Goal: Task Accomplishment & Management: Use online tool/utility

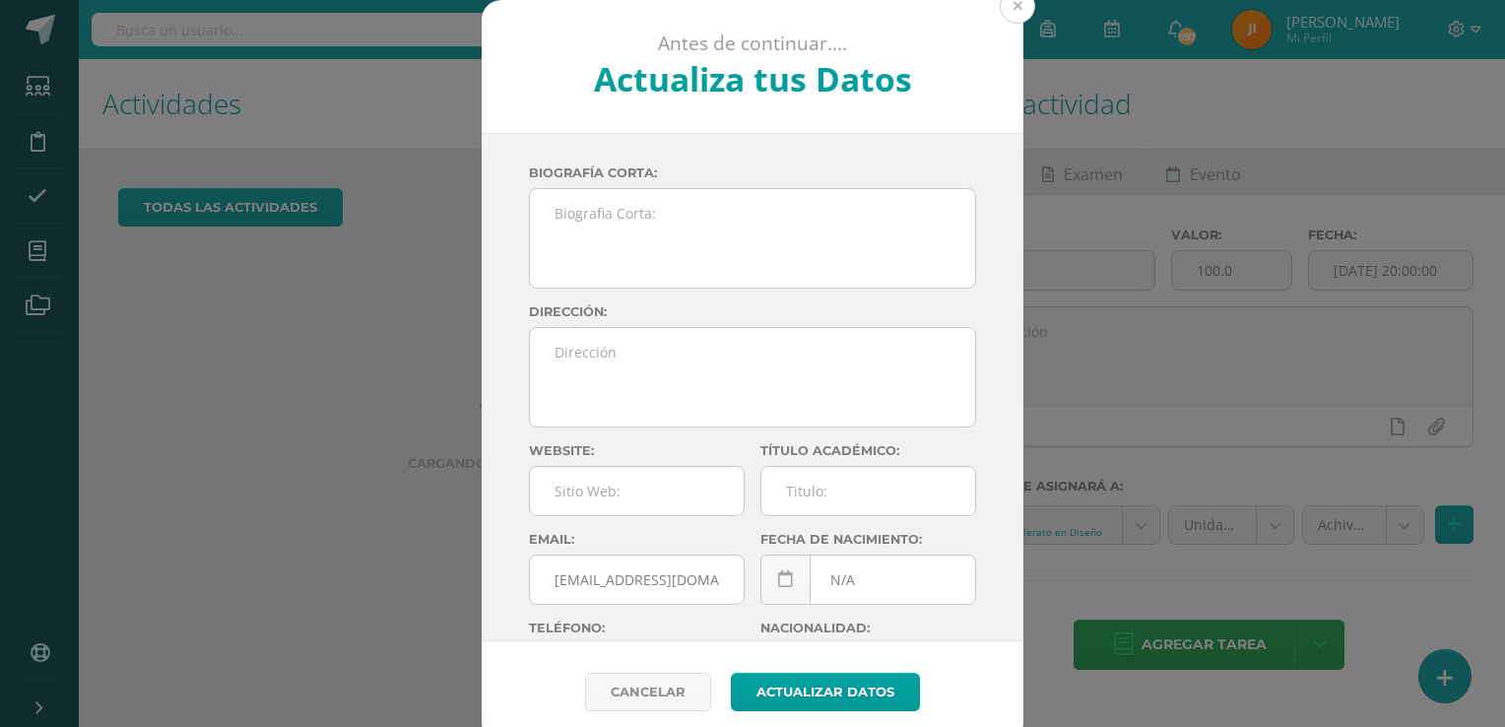
click at [1008, 12] on button at bounding box center [1016, 5] width 35 height 35
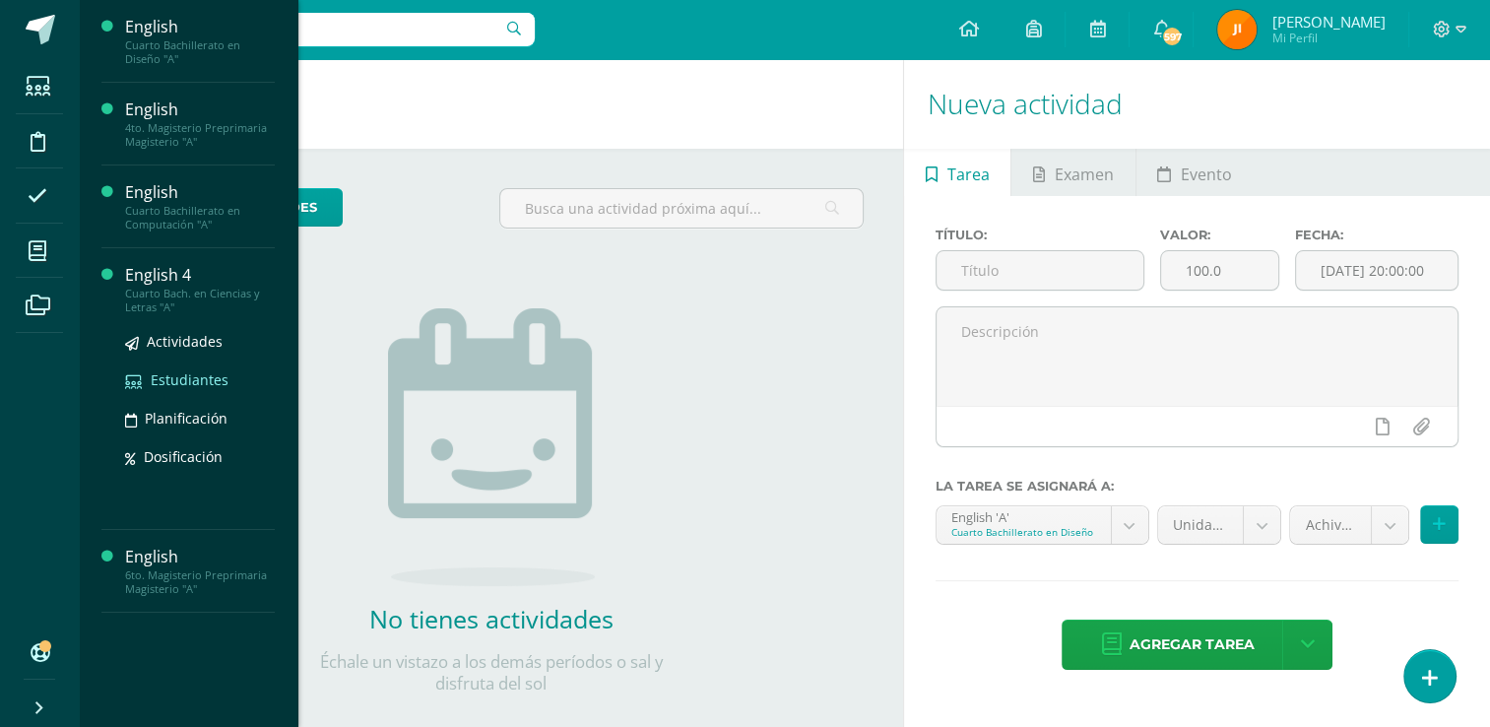
click at [181, 381] on span "Estudiantes" at bounding box center [190, 379] width 78 height 19
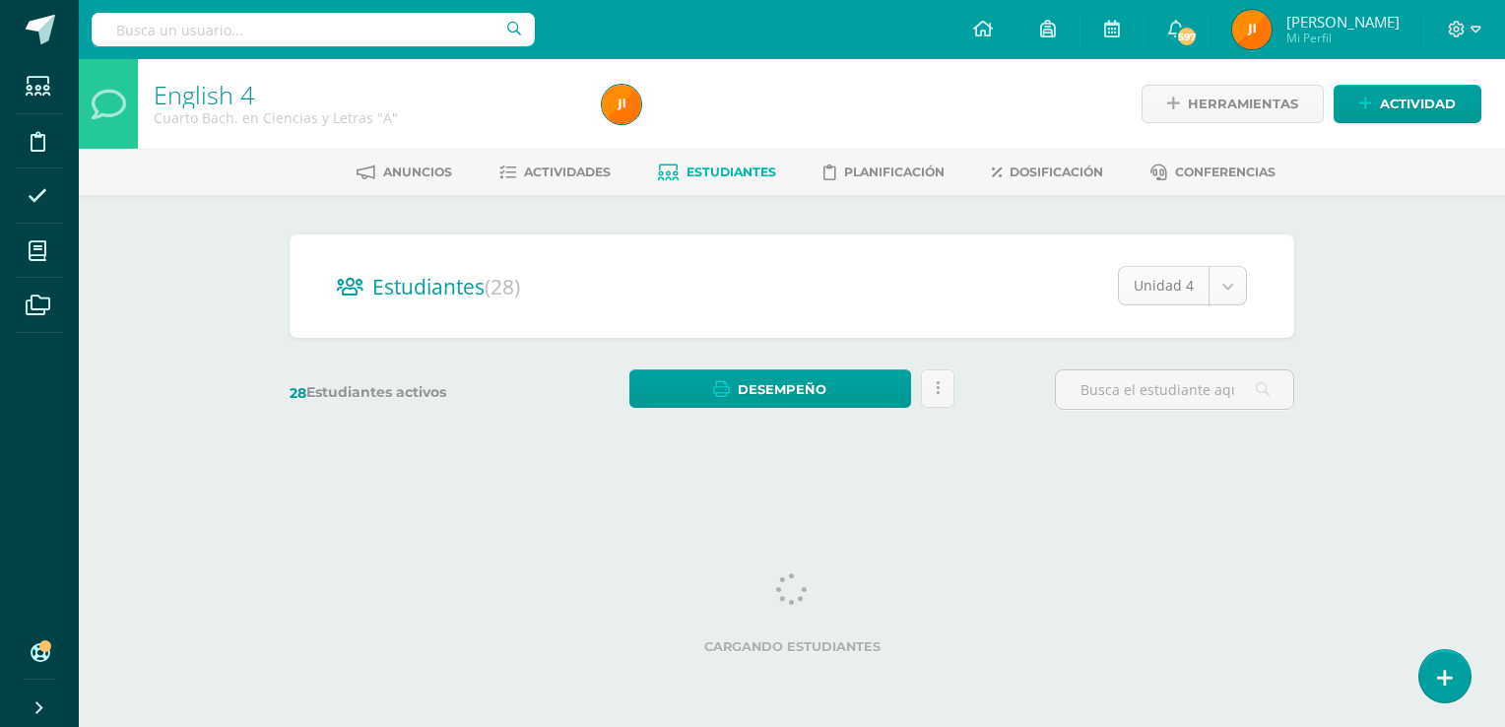
click at [1228, 287] on body "Estudiantes Disciplina Asistencia Mis cursos Archivos Soporte Ayuda Reportar un…" at bounding box center [752, 234] width 1505 height 468
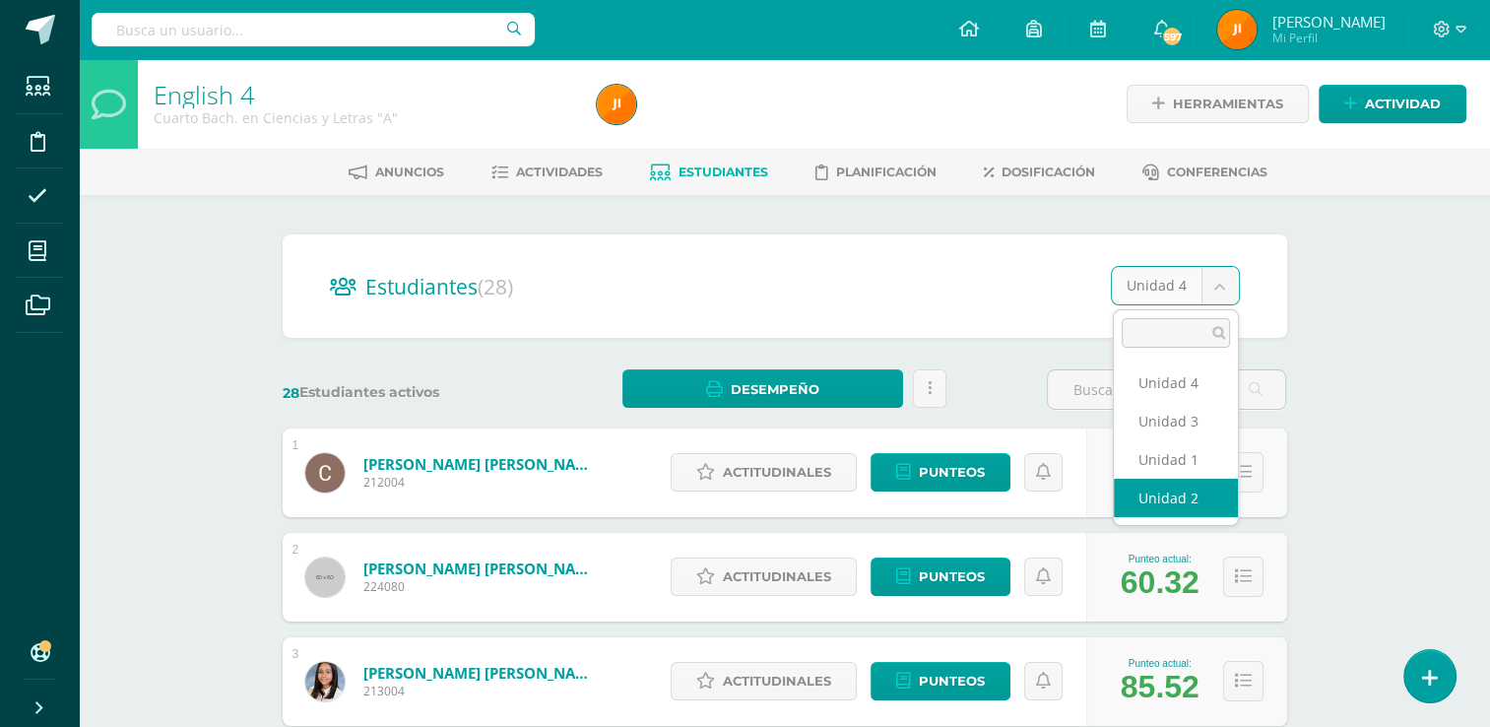
select select "/dashboard/teacher/section/2760/students/?unit=173592"
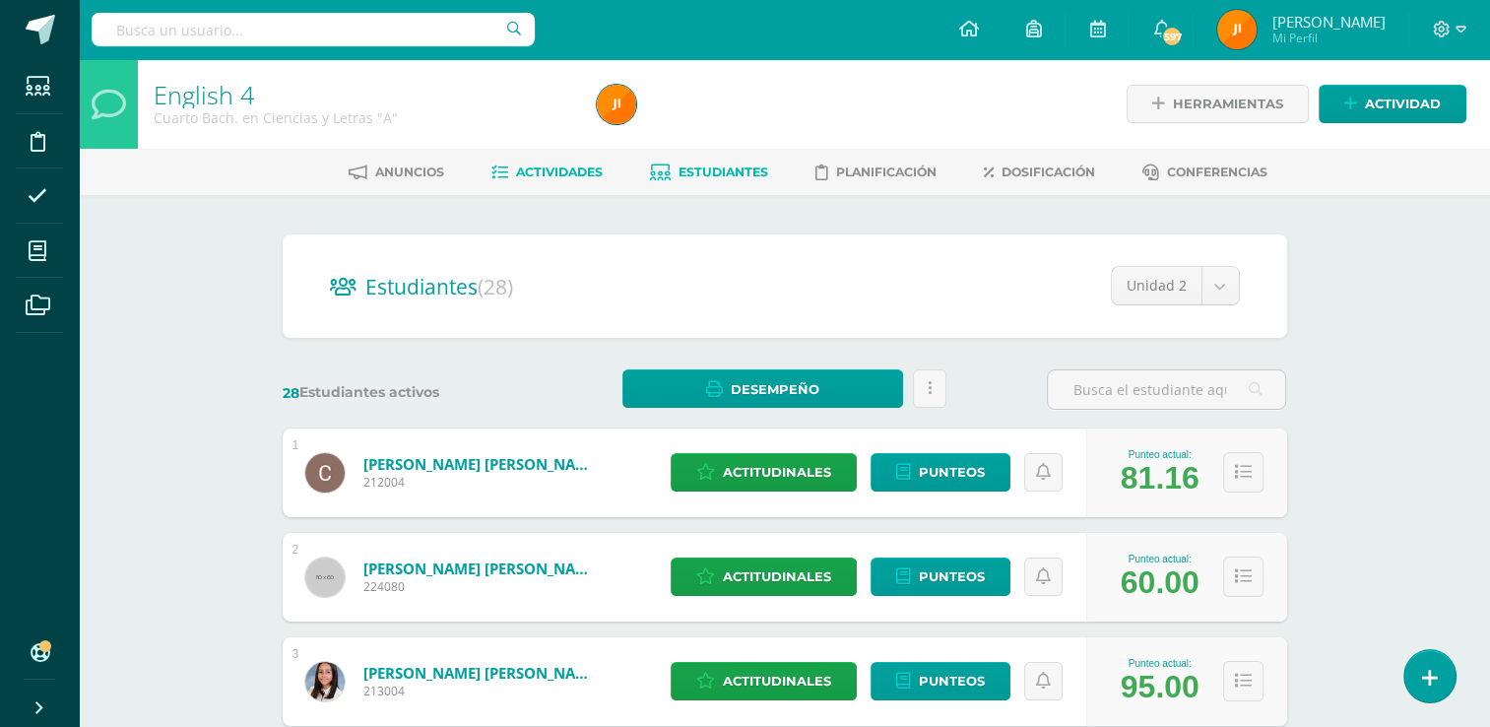
click at [547, 171] on span "Actividades" at bounding box center [559, 171] width 87 height 15
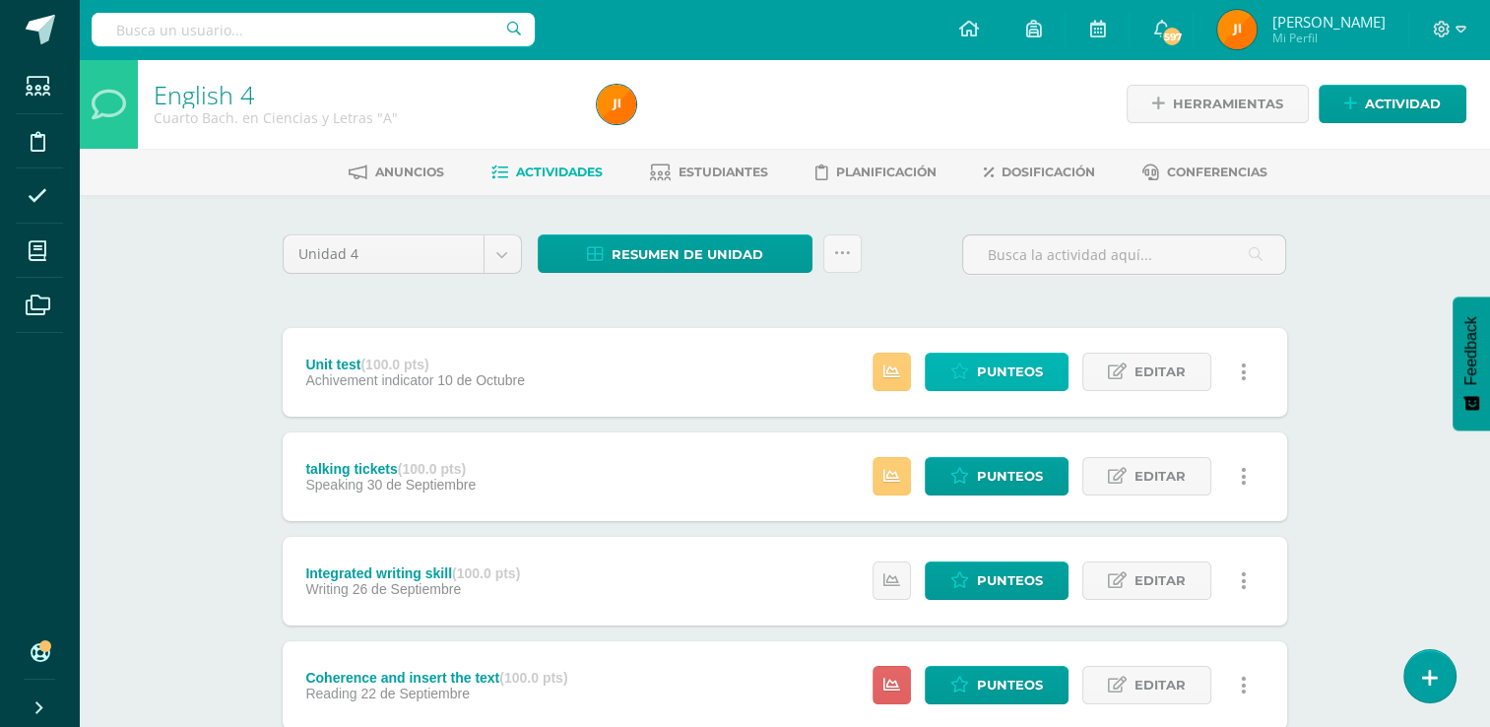
click at [1009, 365] on span "Punteos" at bounding box center [1010, 372] width 66 height 36
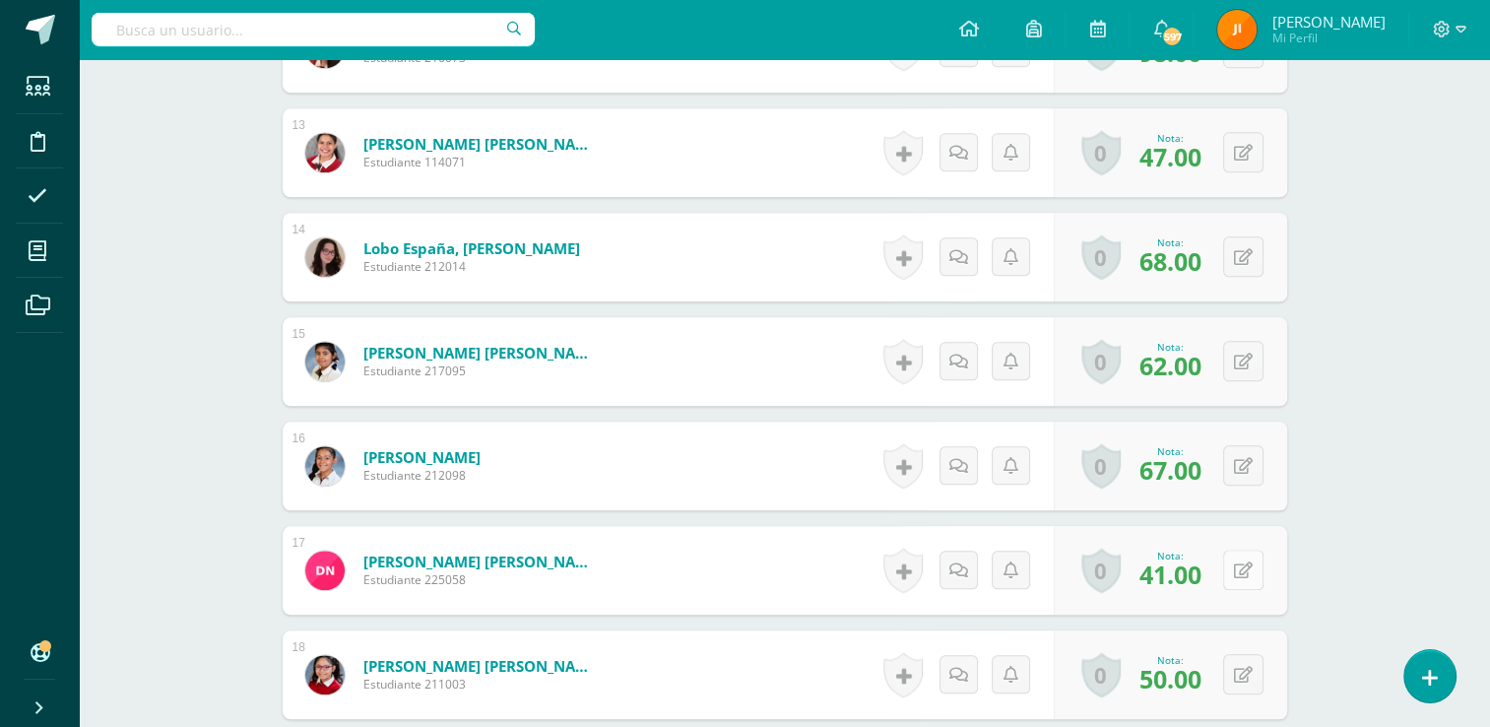
scroll to position [1847, 0]
click at [1243, 570] on button at bounding box center [1256, 569] width 41 height 41
type input "42"
click at [1207, 568] on icon at bounding box center [1204, 576] width 18 height 17
drag, startPoint x: 1489, startPoint y: 441, endPoint x: 1453, endPoint y: 443, distance: 35.5
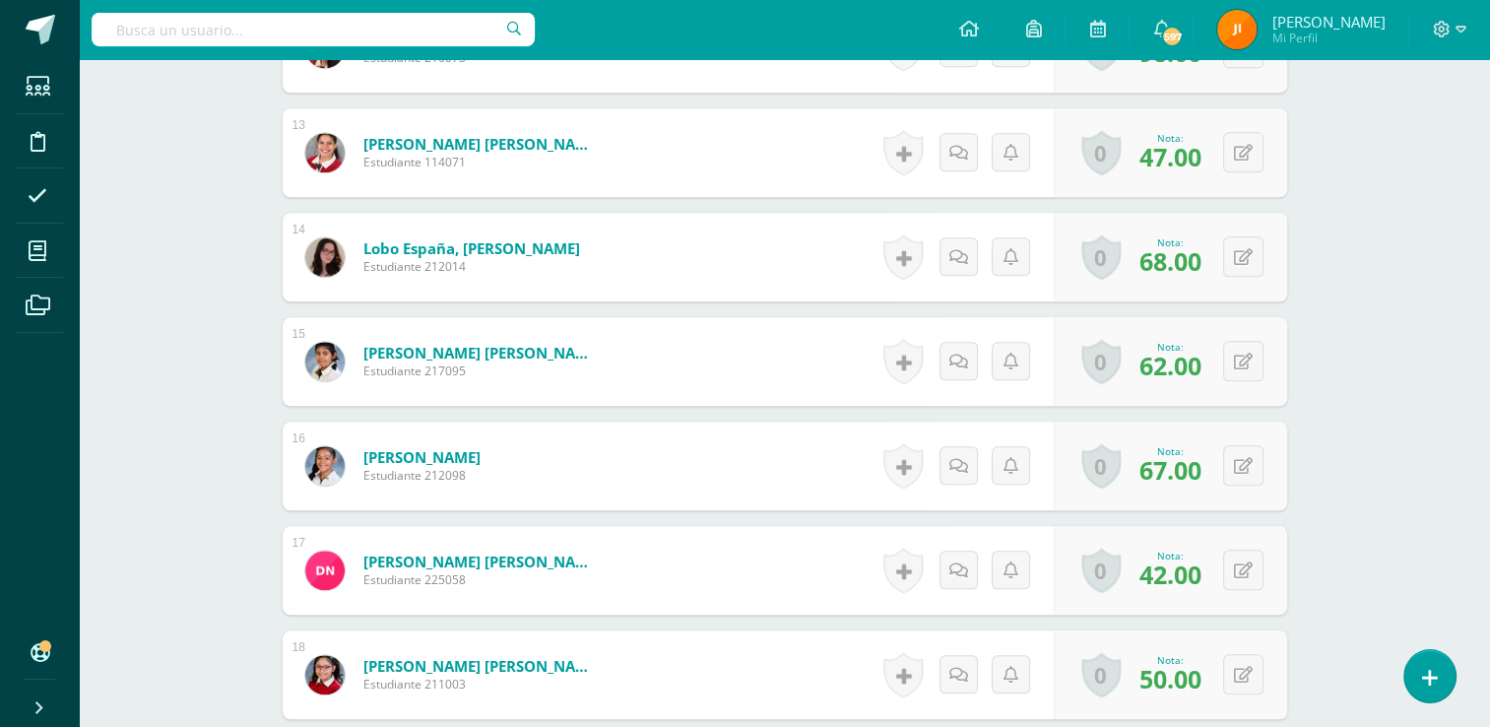
click at [1453, 443] on div "English 4 Cuarto Bach. en Ciencias y Letras "A" Herramientas Detalle de asisten…" at bounding box center [784, 100] width 1411 height 3776
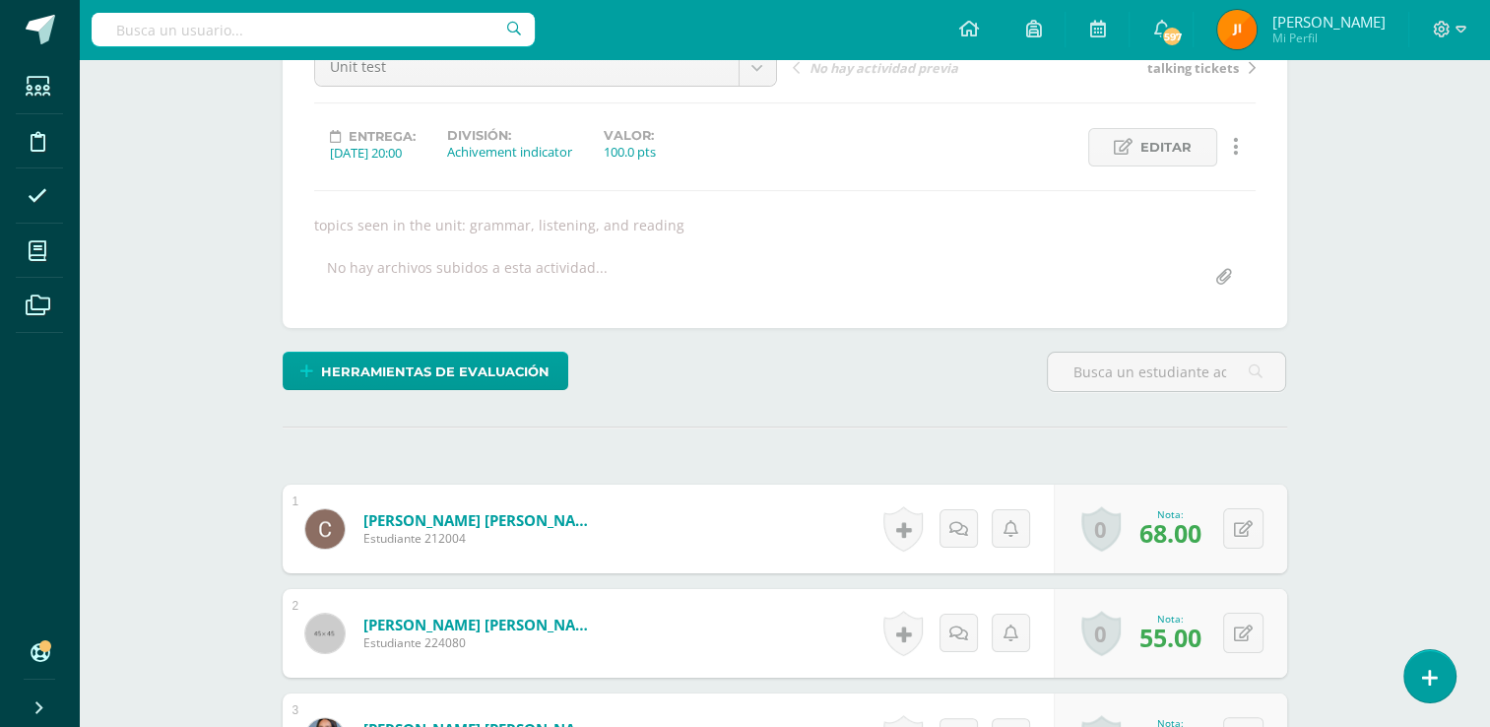
scroll to position [0, 0]
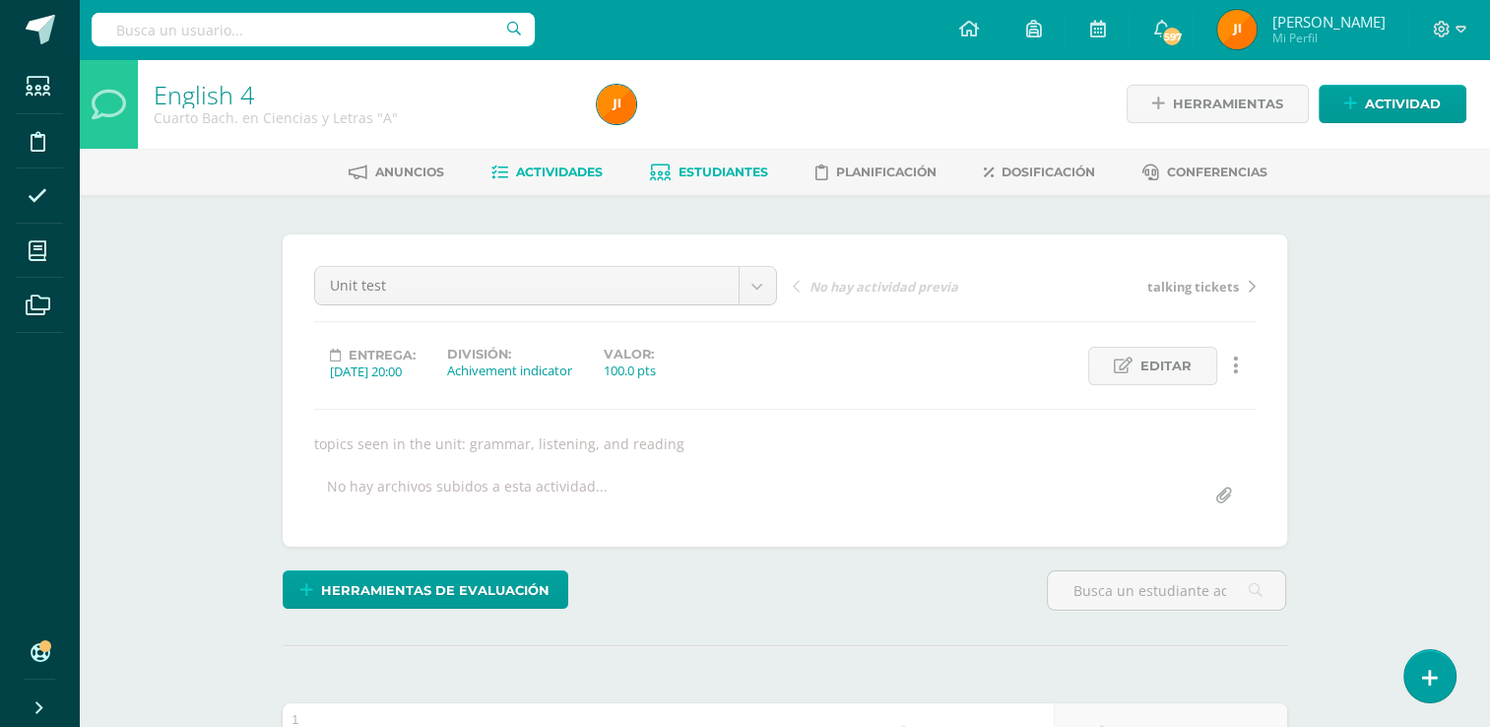
click at [714, 171] on span "Estudiantes" at bounding box center [723, 171] width 90 height 15
